Goal: Task Accomplishment & Management: Manage account settings

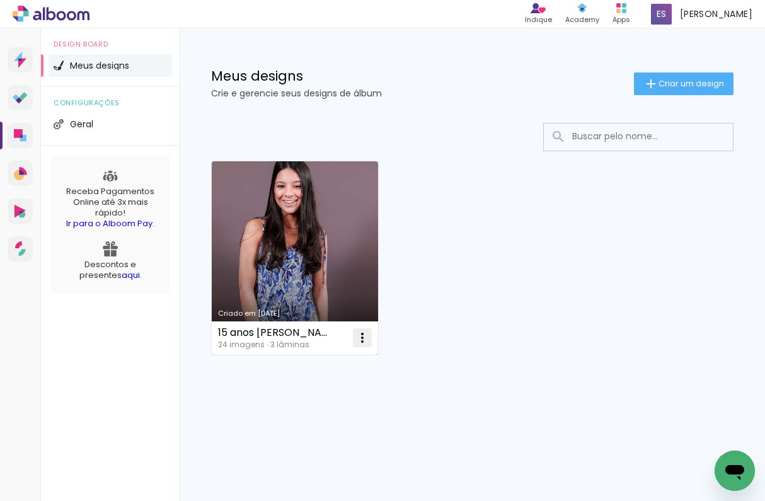
click at [360, 350] on paper-icon-button at bounding box center [362, 337] width 25 height 25
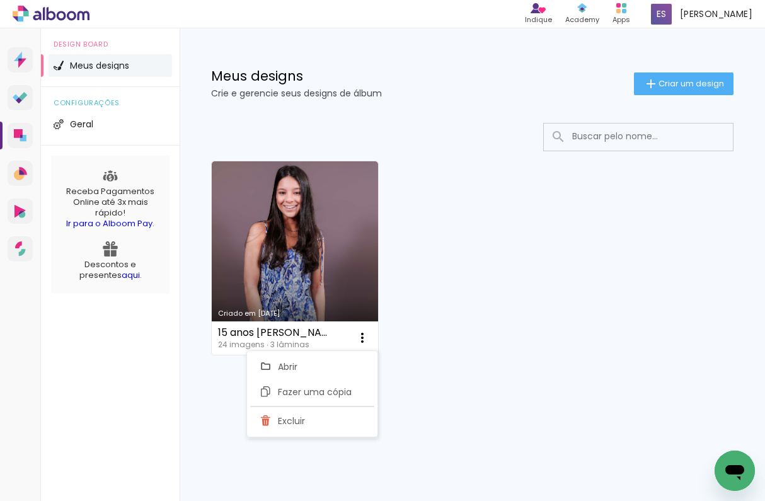
click at [468, 66] on div "Meus designs Crie e gerencie seus designs de álbum Criar um design" at bounding box center [473, 69] width 586 height 82
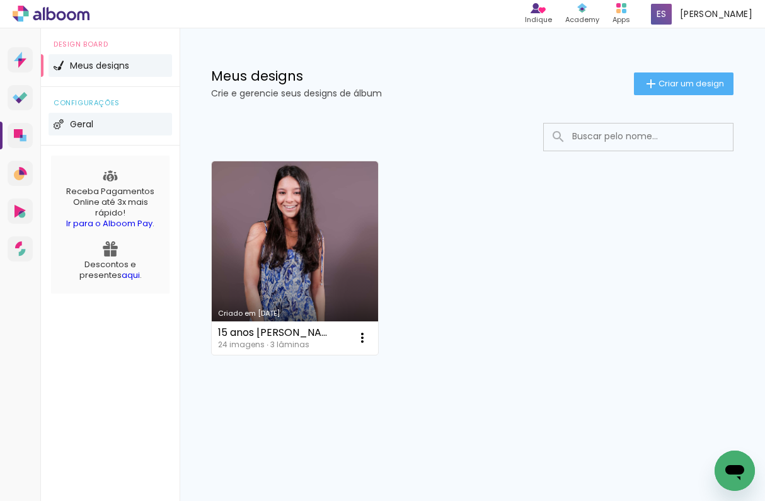
click at [108, 122] on li "Geral" at bounding box center [111, 124] width 124 height 23
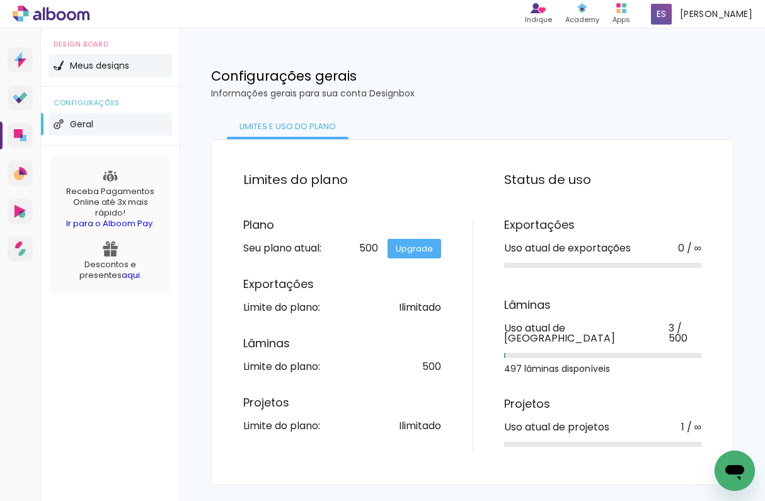
click at [91, 66] on span "Meus designs" at bounding box center [99, 65] width 59 height 9
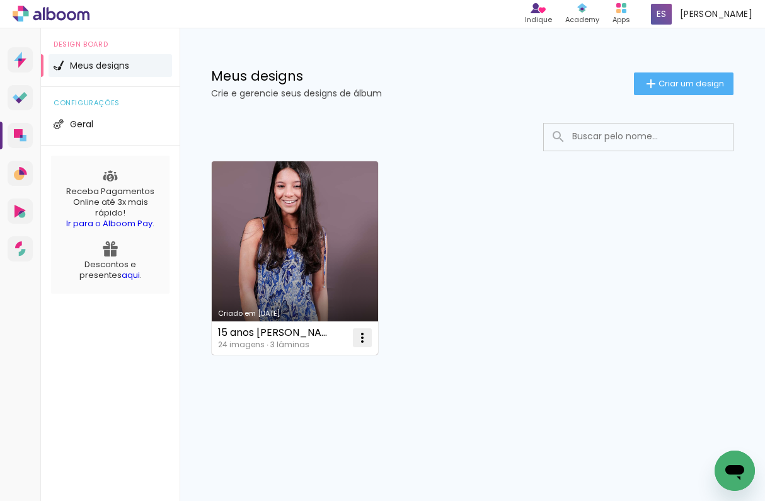
click at [363, 335] on iron-icon at bounding box center [362, 337] width 15 height 15
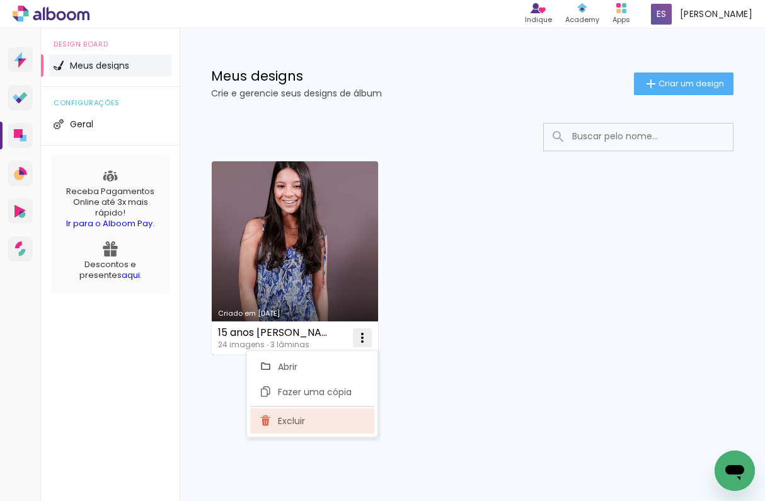
click at [326, 421] on paper-item "Excluir" at bounding box center [312, 421] width 124 height 25
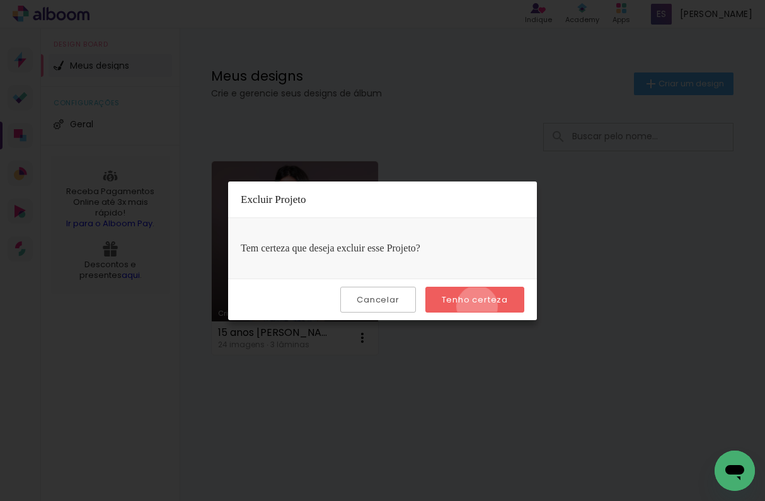
click at [479, 306] on paper-button "Tenho certeza" at bounding box center [475, 300] width 99 height 26
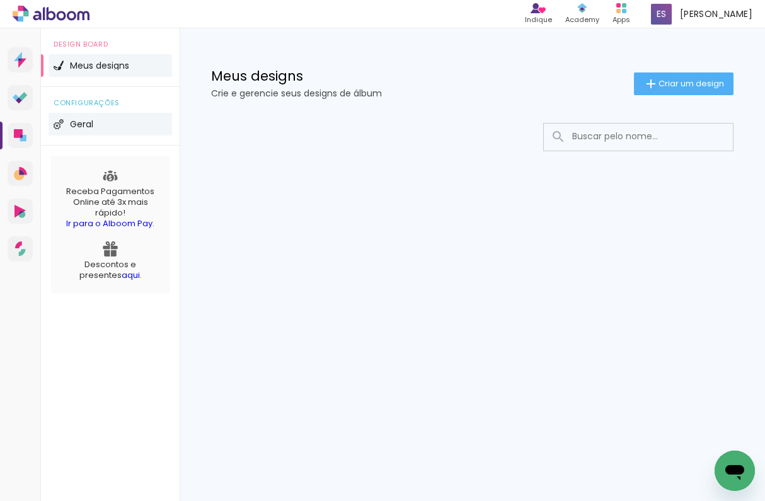
click at [106, 119] on li "Geral" at bounding box center [111, 124] width 124 height 23
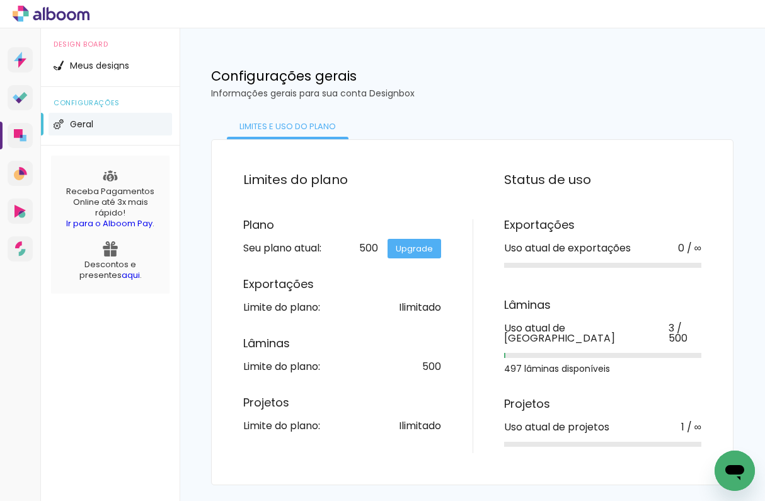
click at [434, 260] on div "Plano Seu plano atual: 500 Upgrade Exportações Limite do plano: Ilimitado Lâmin…" at bounding box center [358, 325] width 230 height 212
click at [416, 248] on link "Upgrade" at bounding box center [415, 249] width 54 height 20
click at [74, 124] on span "Geral" at bounding box center [81, 124] width 23 height 9
click at [126, 68] on span "Meus designs" at bounding box center [99, 65] width 59 height 9
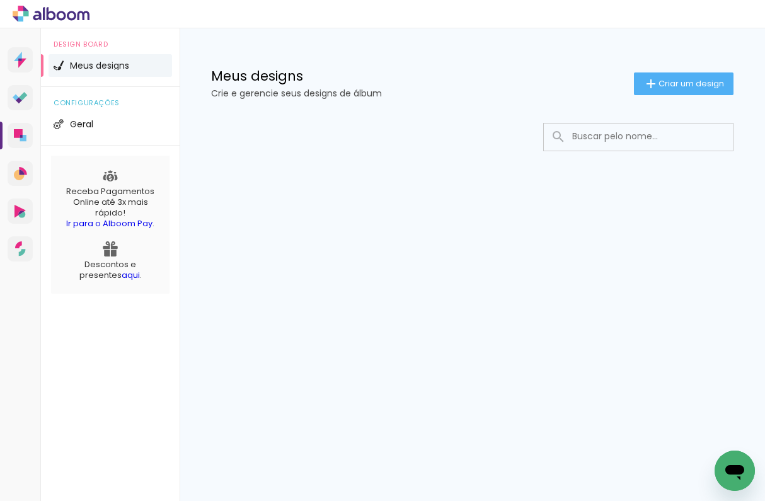
click at [113, 76] on li "Meus designs" at bounding box center [111, 65] width 124 height 23
click at [22, 94] on icon at bounding box center [20, 98] width 15 height 12
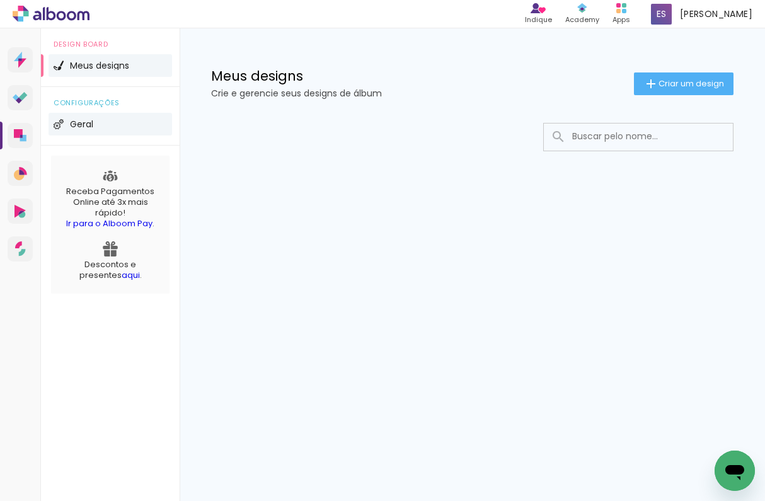
click at [79, 127] on span "Geral" at bounding box center [81, 124] width 23 height 9
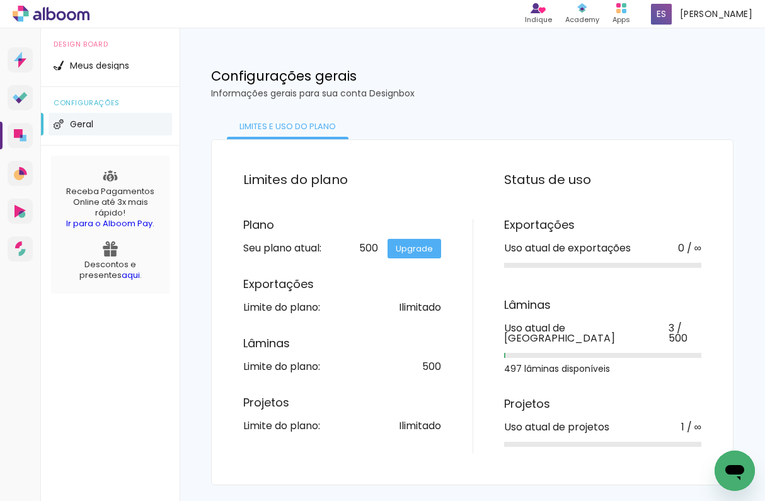
click at [281, 127] on div "Limites e uso do Plano" at bounding box center [288, 126] width 122 height 25
